Goal: Task Accomplishment & Management: Manage account settings

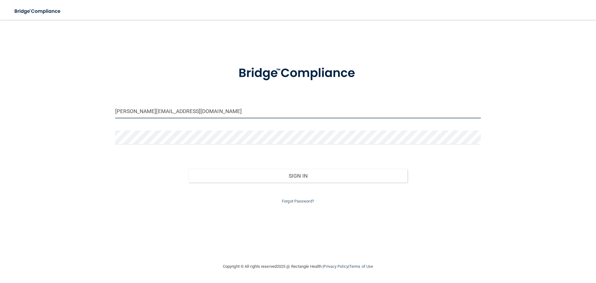
click at [181, 108] on input "[PERSON_NAME][EMAIL_ADDRESS][DOMAIN_NAME]" at bounding box center [298, 111] width 366 height 14
drag, startPoint x: 116, startPoint y: 110, endPoint x: 47, endPoint y: 104, distance: 69.2
click at [47, 104] on div "[PERSON_NAME][EMAIL_ADDRESS][DOMAIN_NAME] Invalid email/password. You don't hav…" at bounding box center [297, 141] width 571 height 230
type input "[PERSON_NAME][EMAIL_ADDRESS][PERSON_NAME][DOMAIN_NAME]"
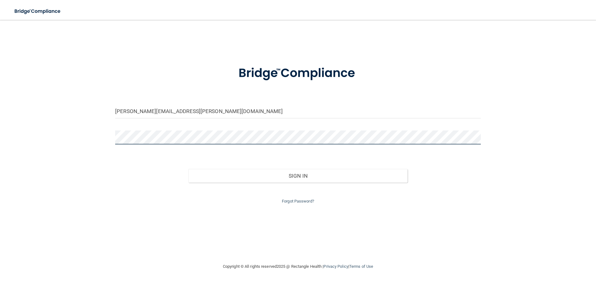
click at [188, 169] on button "Sign In" at bounding box center [297, 176] width 219 height 14
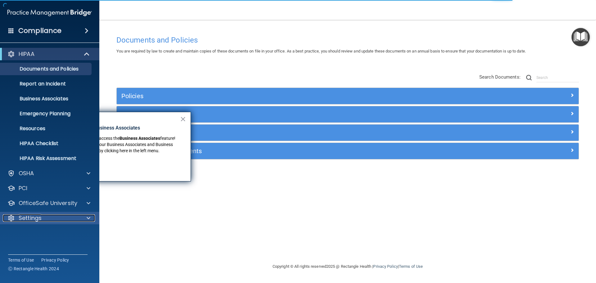
click at [86, 218] on div at bounding box center [88, 217] width 16 height 7
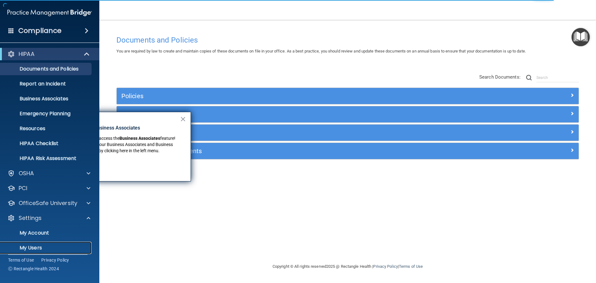
click at [33, 245] on p "My Users" at bounding box center [46, 248] width 85 height 6
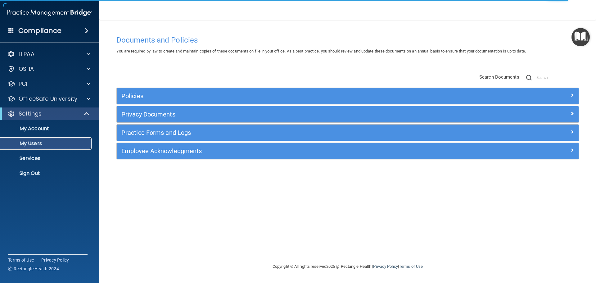
select select "20"
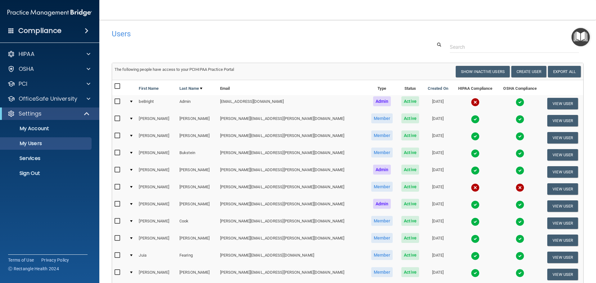
click at [117, 185] on input "checkbox" at bounding box center [118, 186] width 7 height 5
checkbox input "true"
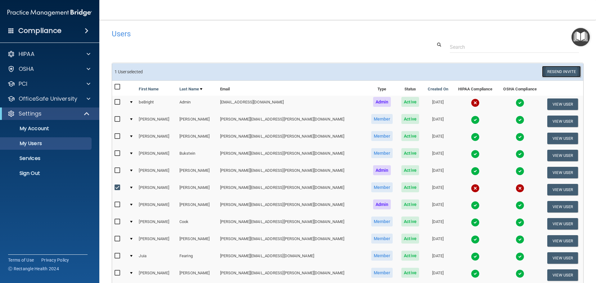
click at [567, 74] on button "Resend Invite" at bounding box center [561, 71] width 39 height 11
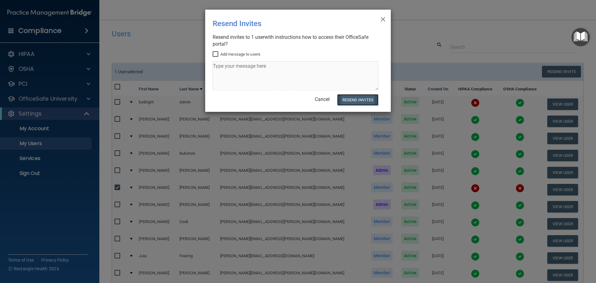
click at [356, 100] on button "Resend Invites" at bounding box center [357, 99] width 41 height 11
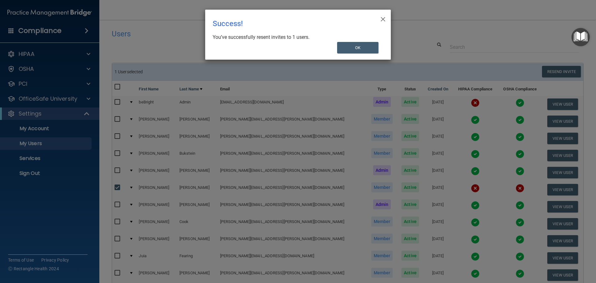
click at [354, 59] on div "× Close Success! You’ve successfully resent invites to 1 users. OK" at bounding box center [298, 35] width 186 height 50
click at [351, 53] on button "OK" at bounding box center [358, 47] width 42 height 11
